Goal: Find specific page/section: Find specific page/section

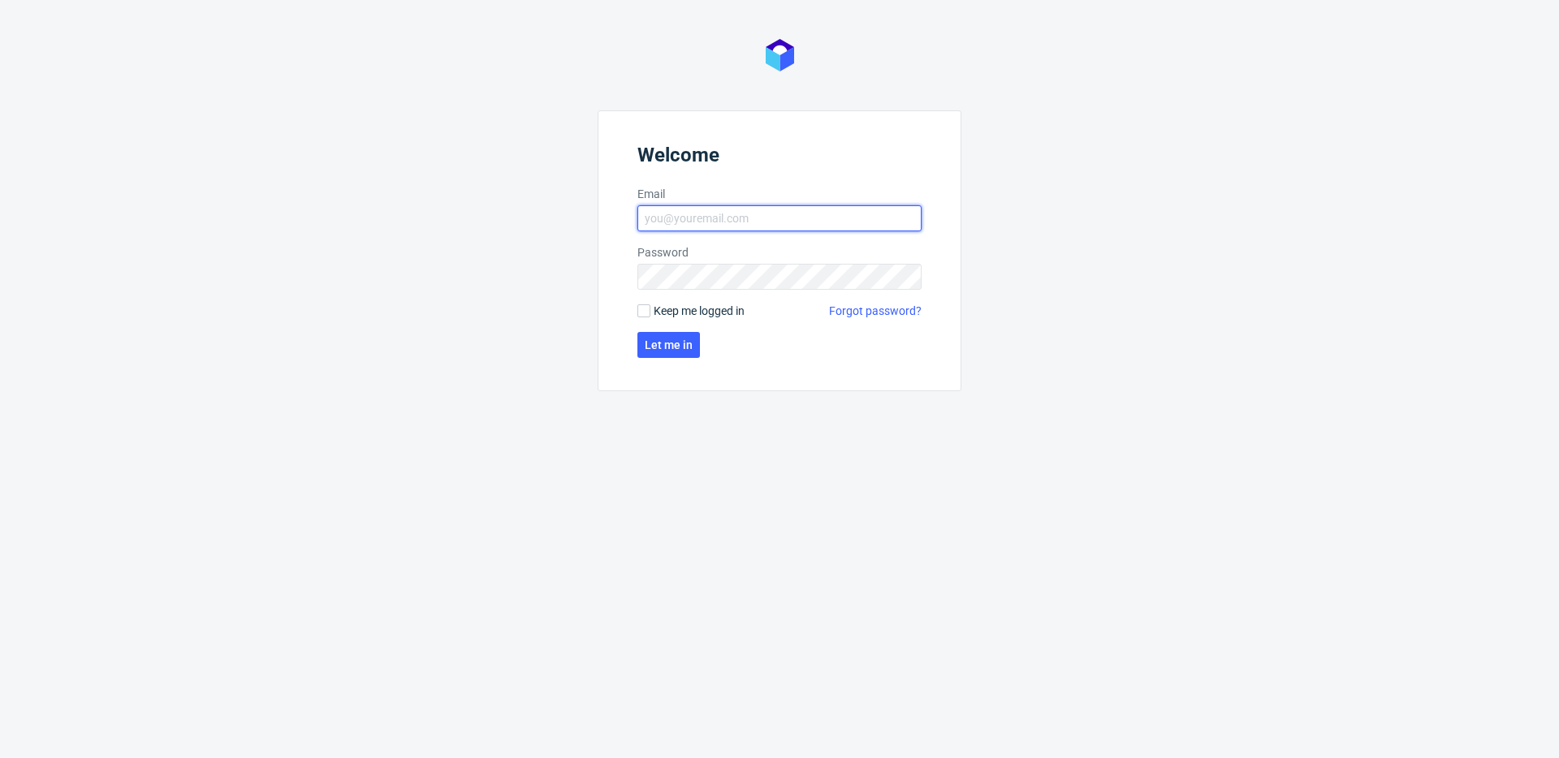
type input "[EMAIL_ADDRESS][DOMAIN_NAME]"
click at [680, 315] on span "Keep me logged in" at bounding box center [699, 311] width 91 height 16
click at [650, 315] on input "Keep me logged in" at bounding box center [643, 310] width 13 height 13
checkbox input "true"
click at [680, 337] on button "Let me in" at bounding box center [668, 345] width 63 height 26
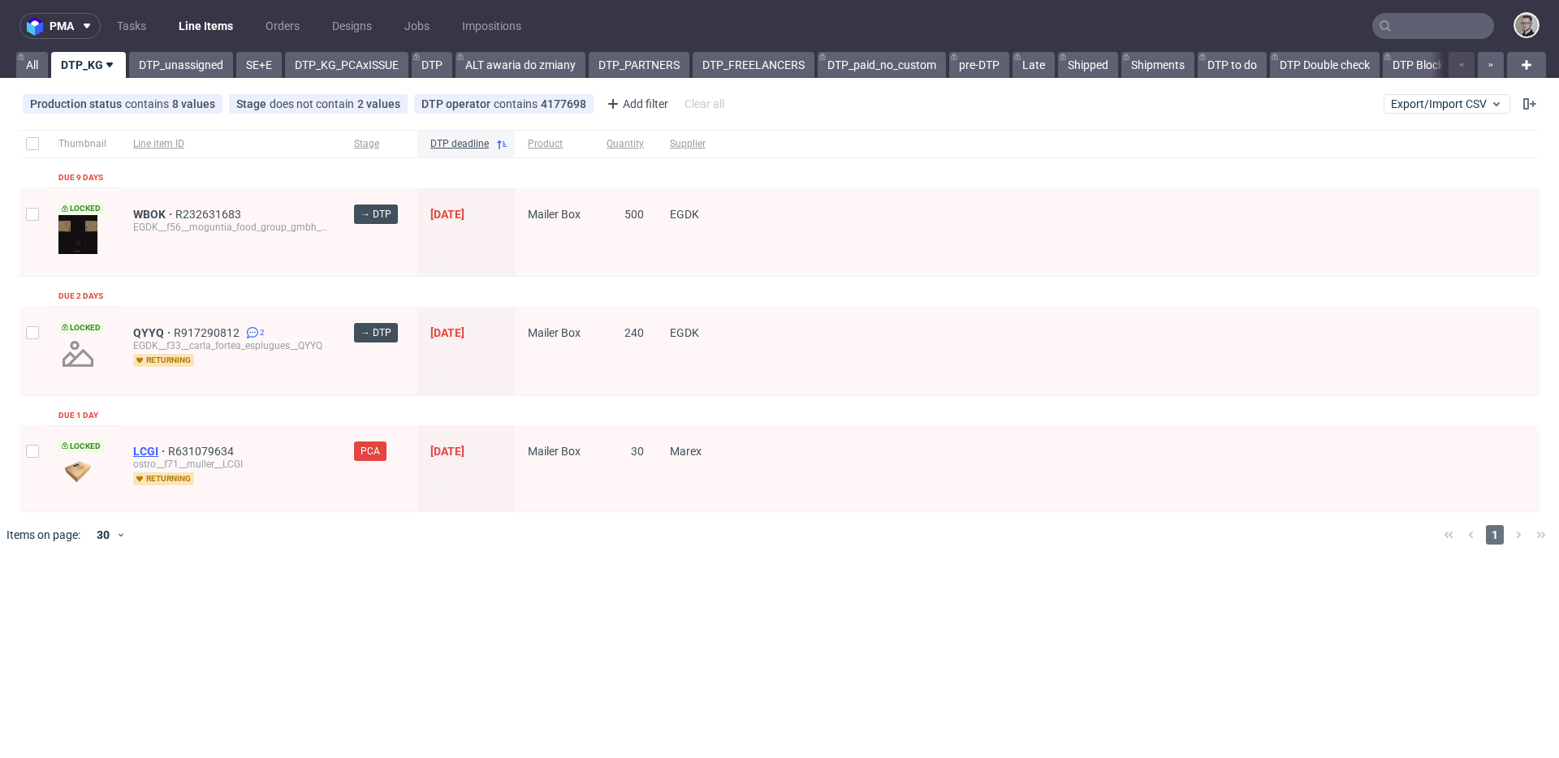
click at [149, 450] on span "LCGI" at bounding box center [150, 451] width 35 height 13
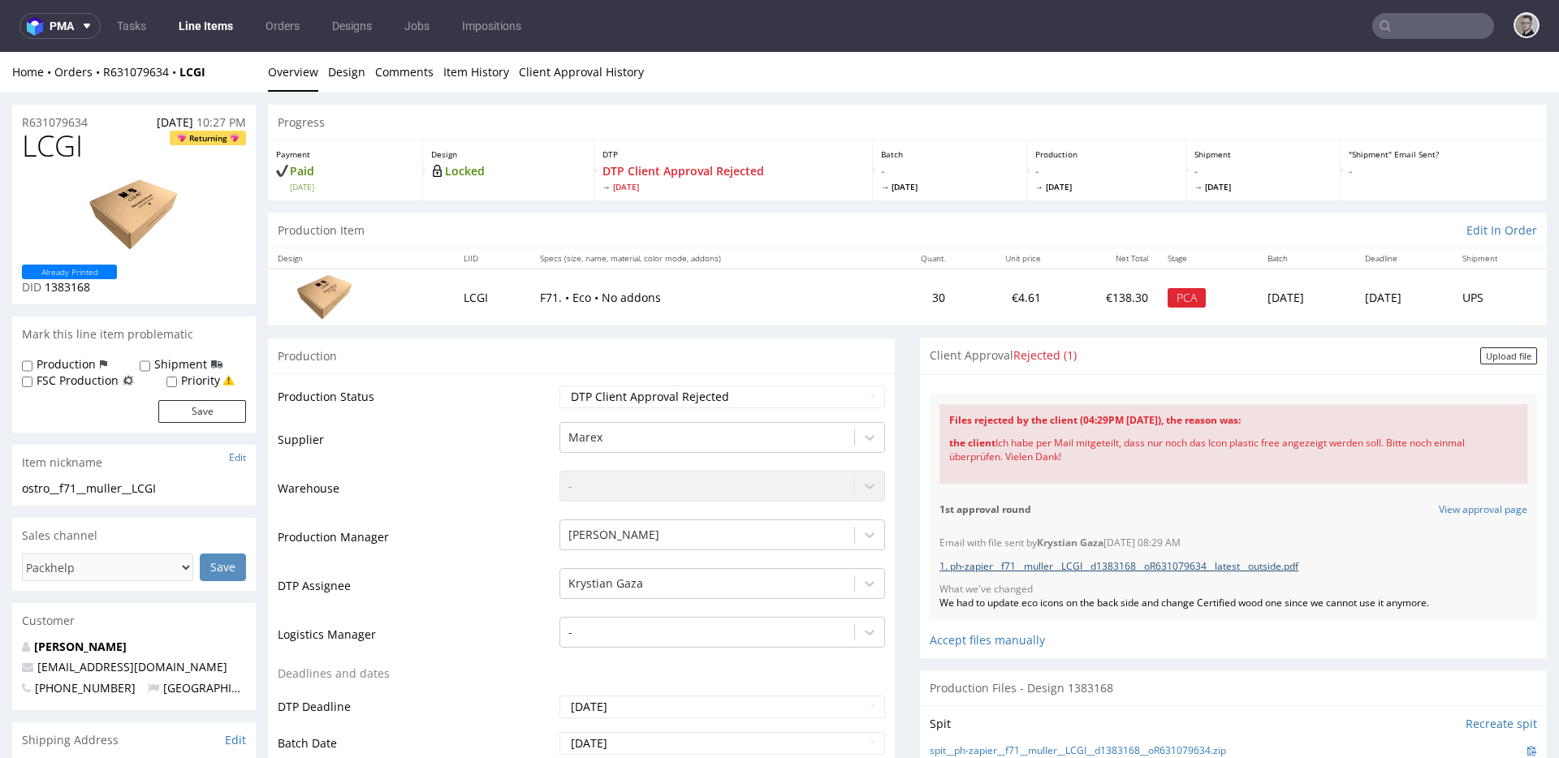
click at [1061, 568] on link "1. ph-zapier__f71__muller__LCGI__d1383168__oR631079634__latest__outside.pdf" at bounding box center [1118, 566] width 359 height 14
click at [1020, 458] on div "the client Ich habe per Mail mitgeteilt, dass nur noch das Icon plastic free an…" at bounding box center [1233, 450] width 568 height 47
drag, startPoint x: 1071, startPoint y: 457, endPoint x: 987, endPoint y: 443, distance: 85.7
click at [985, 443] on div "the client Ich habe per Mail mitgeteilt, dass nur noch das Icon plastic free an…" at bounding box center [1233, 450] width 568 height 47
copy div "Ich habe per Mail mitgeteilt, dass nur noch das Icon plastic free angezeigt wer…"
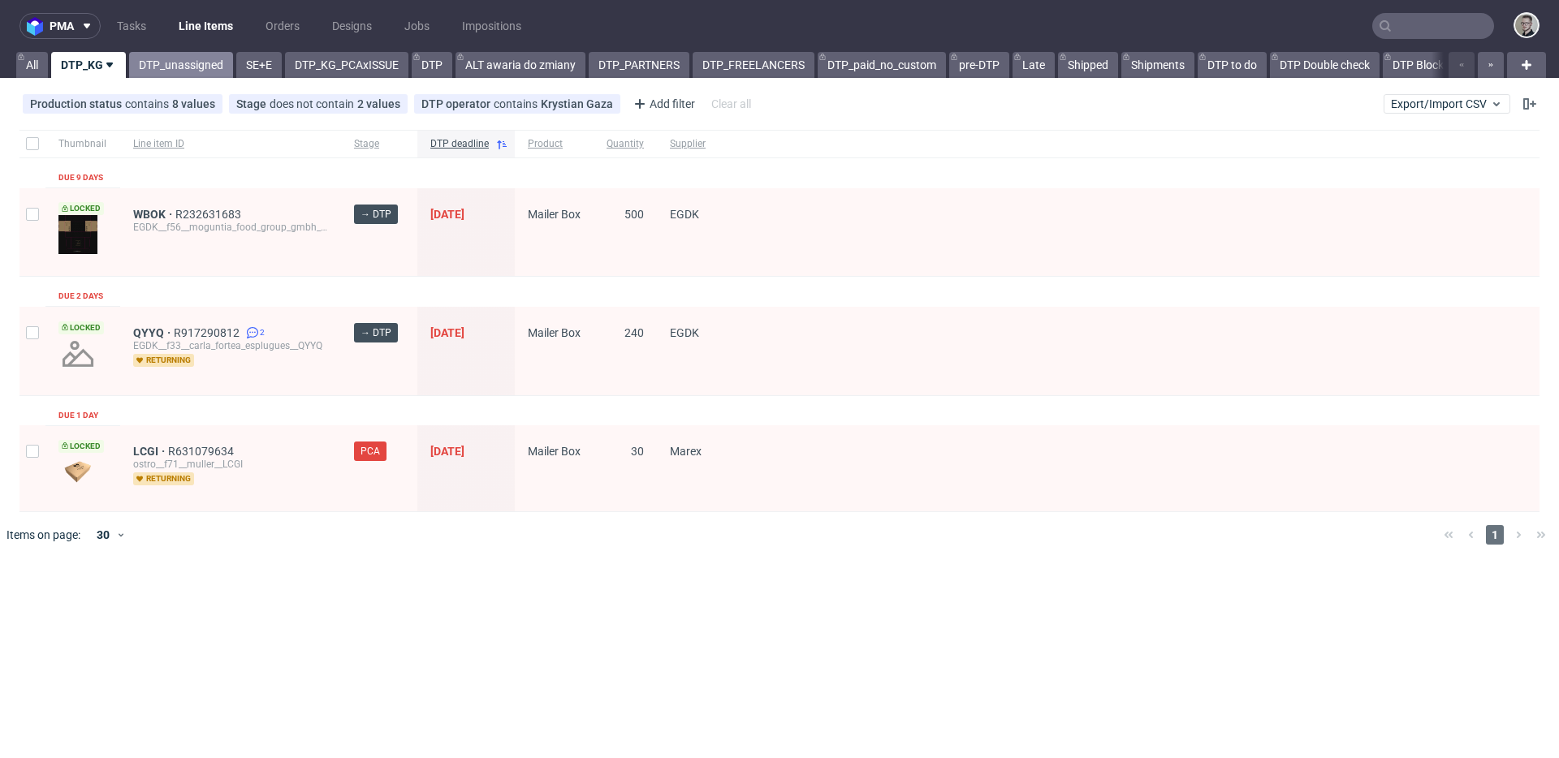
click at [180, 69] on link "DTP_unassigned" at bounding box center [181, 65] width 104 height 26
